Goal: Navigation & Orientation: Go to known website

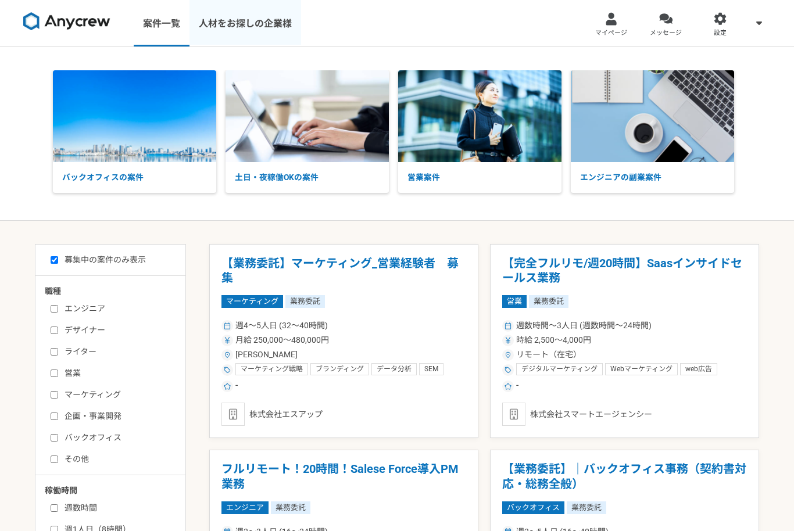
click at [241, 40] on link "人材をお探しの企業様" at bounding box center [246, 23] width 112 height 47
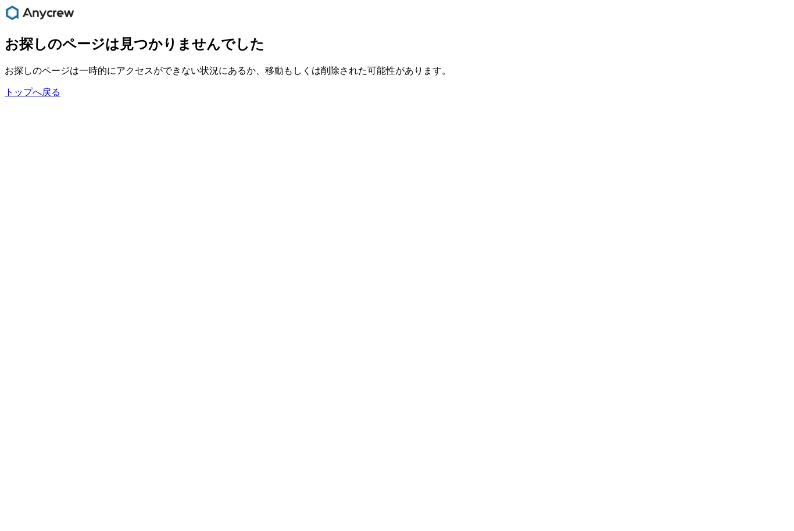
click at [34, 97] on link "トップへ戻る" at bounding box center [33, 92] width 56 height 10
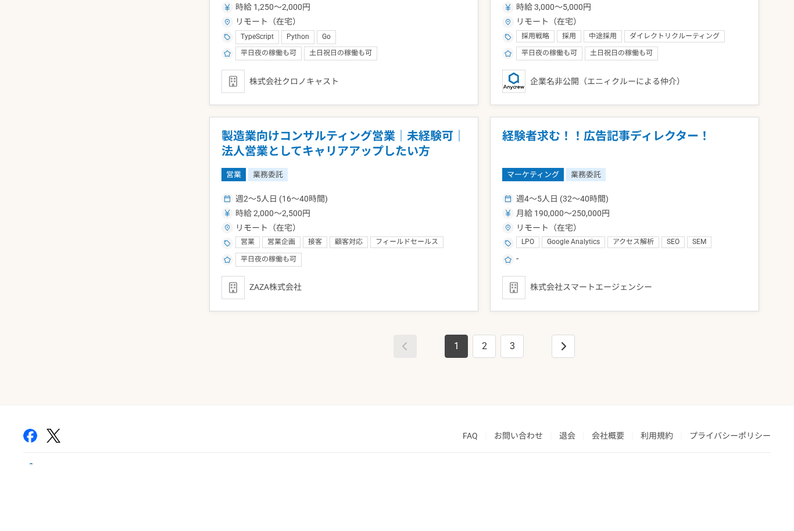
scroll to position [1916, 0]
